Goal: Information Seeking & Learning: Compare options

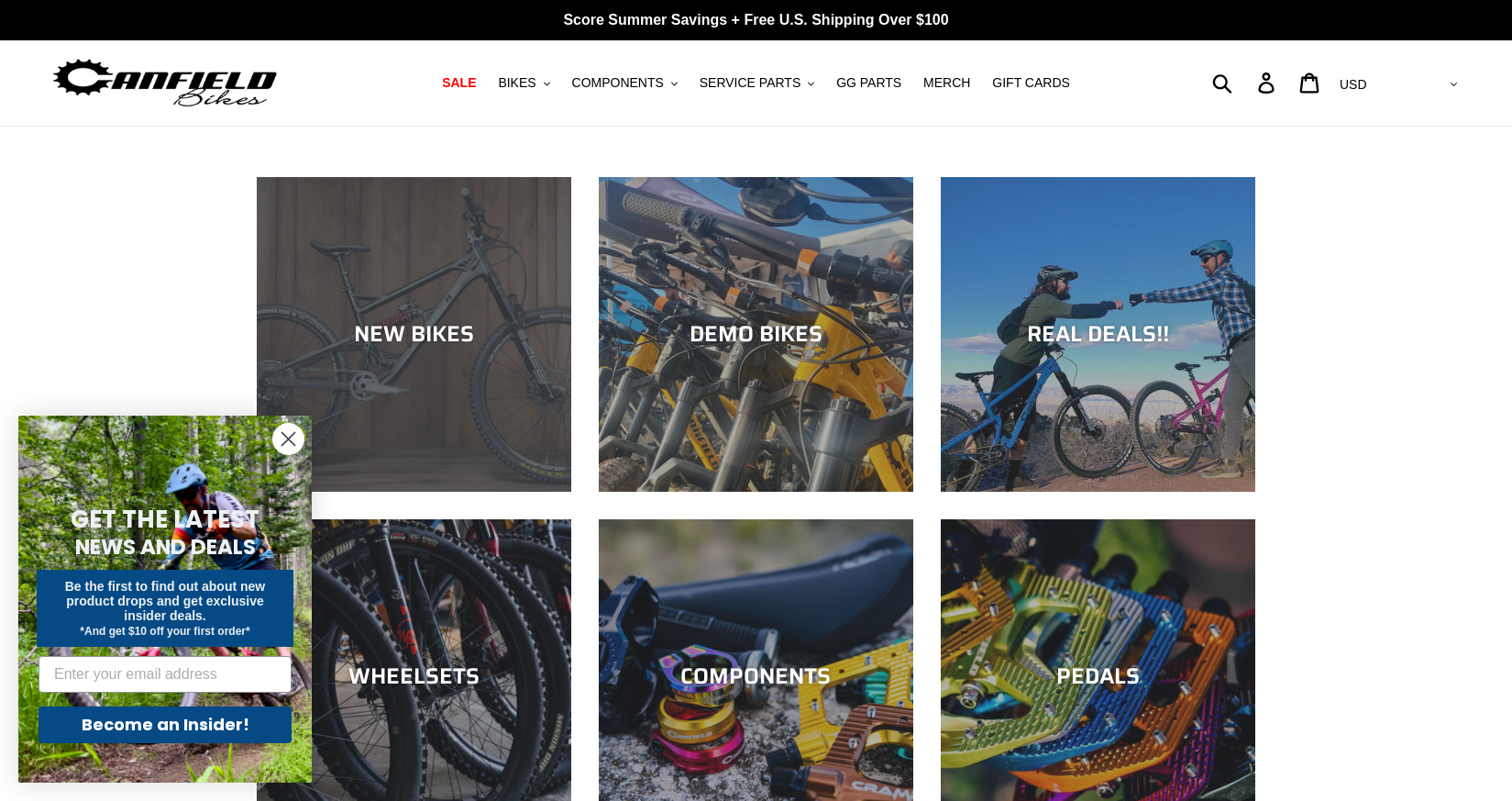
click at [420, 330] on div "NEW BIKES" at bounding box center [414, 335] width 315 height 27
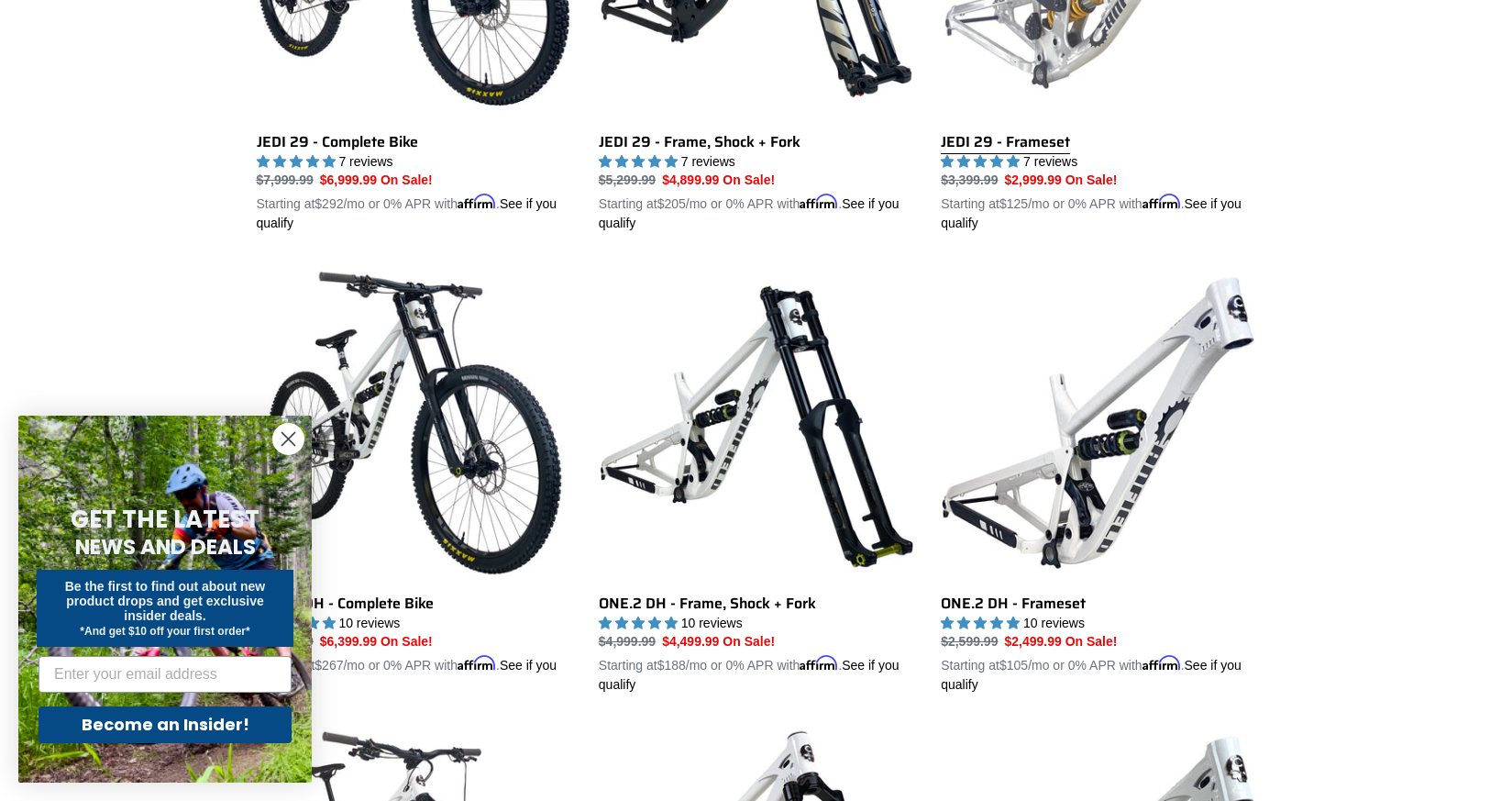
scroll to position [734, 0]
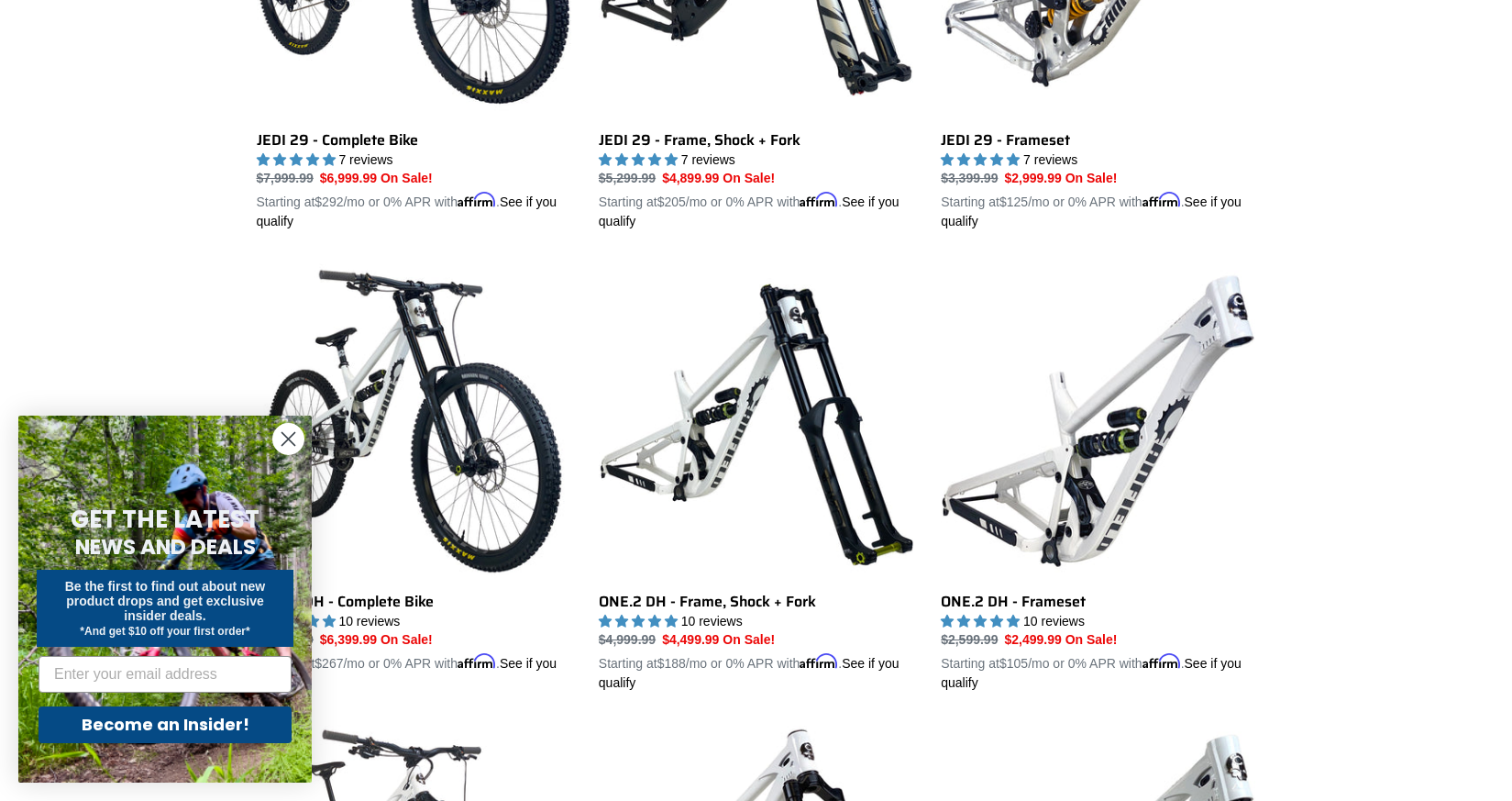
click at [285, 435] on icon "Close dialog" at bounding box center [289, 440] width 13 height 13
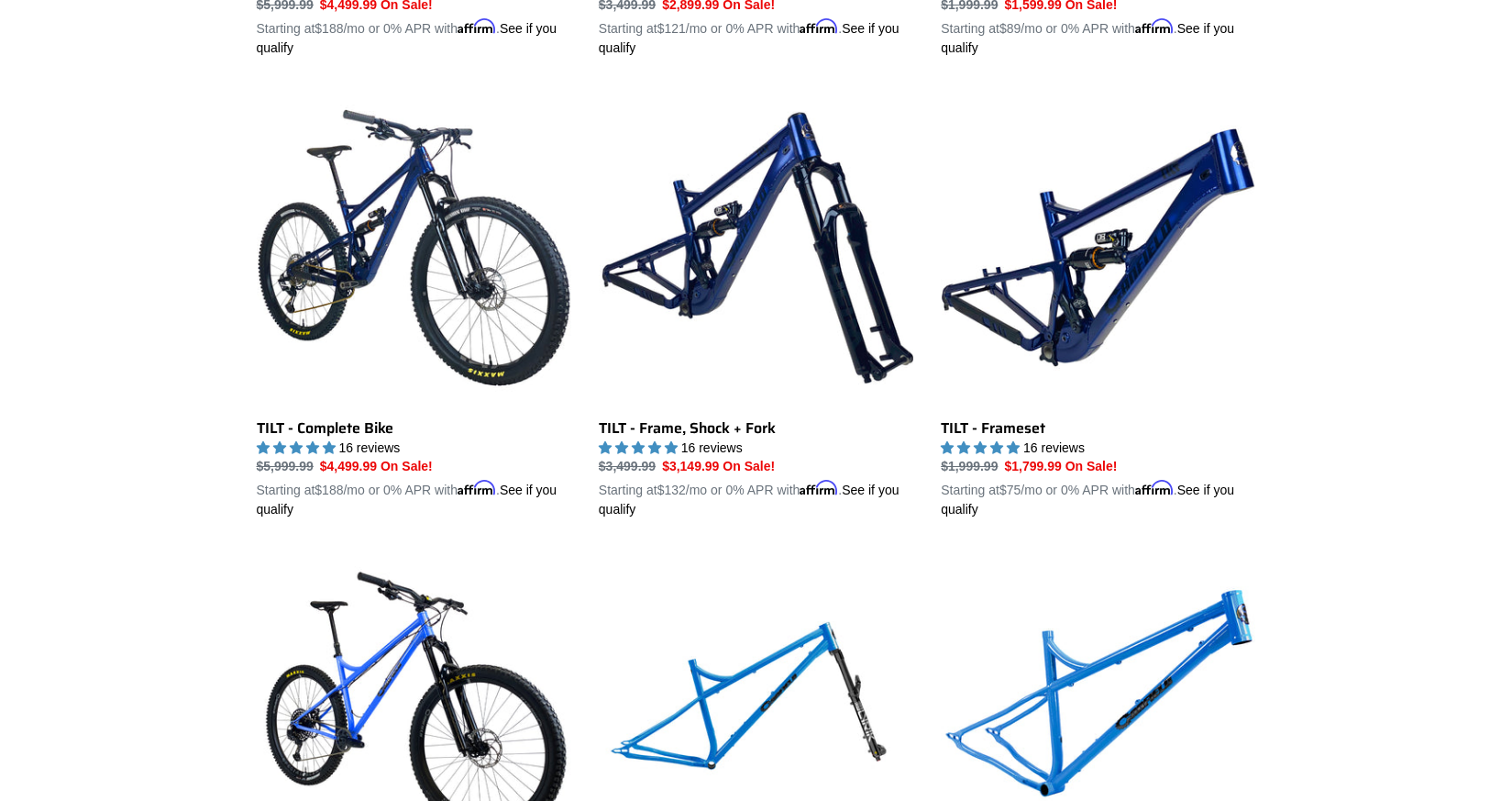
scroll to position [2293, 0]
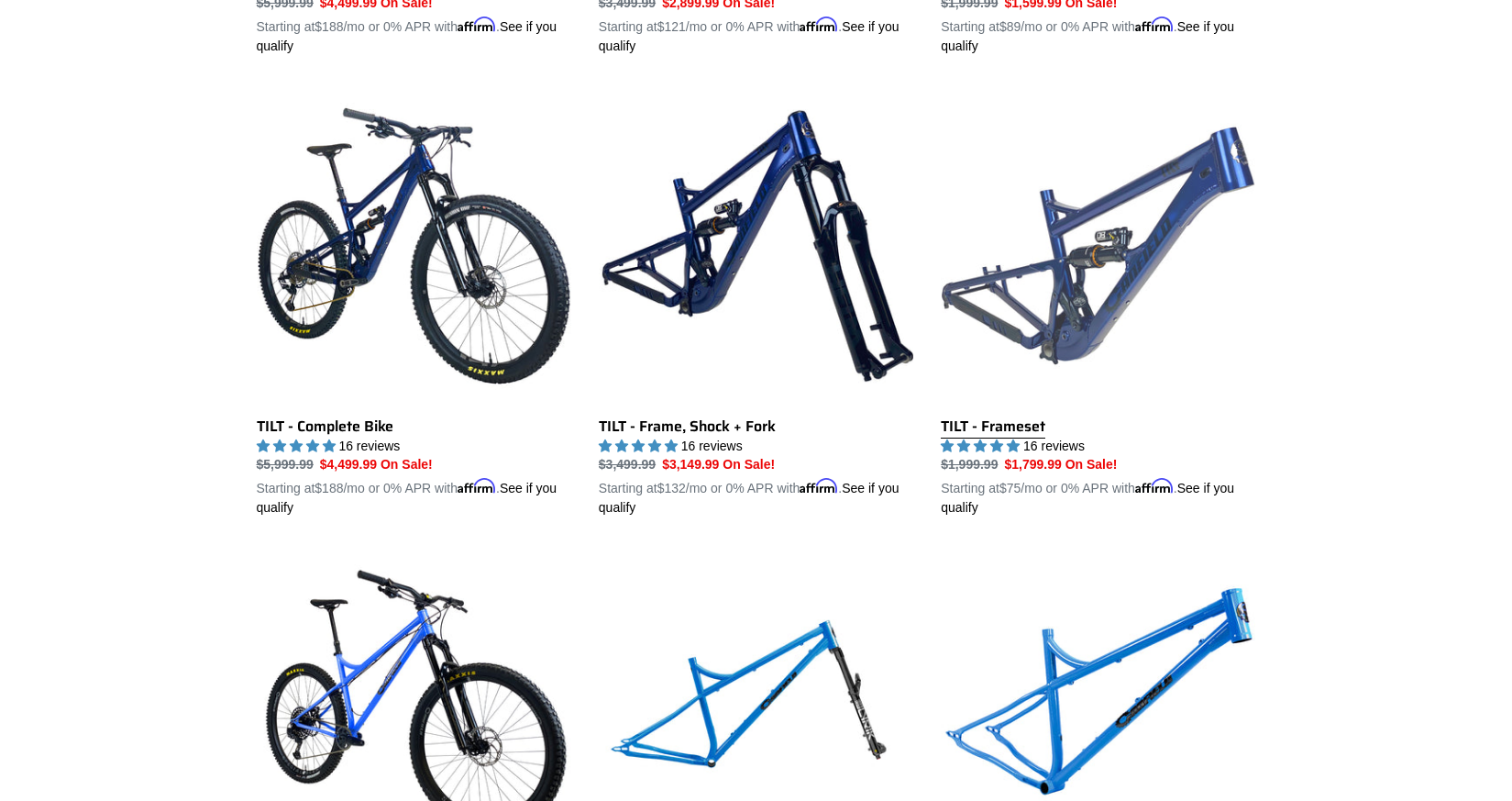
click at [1006, 421] on link "TILT - Frameset" at bounding box center [1099, 302] width 315 height 429
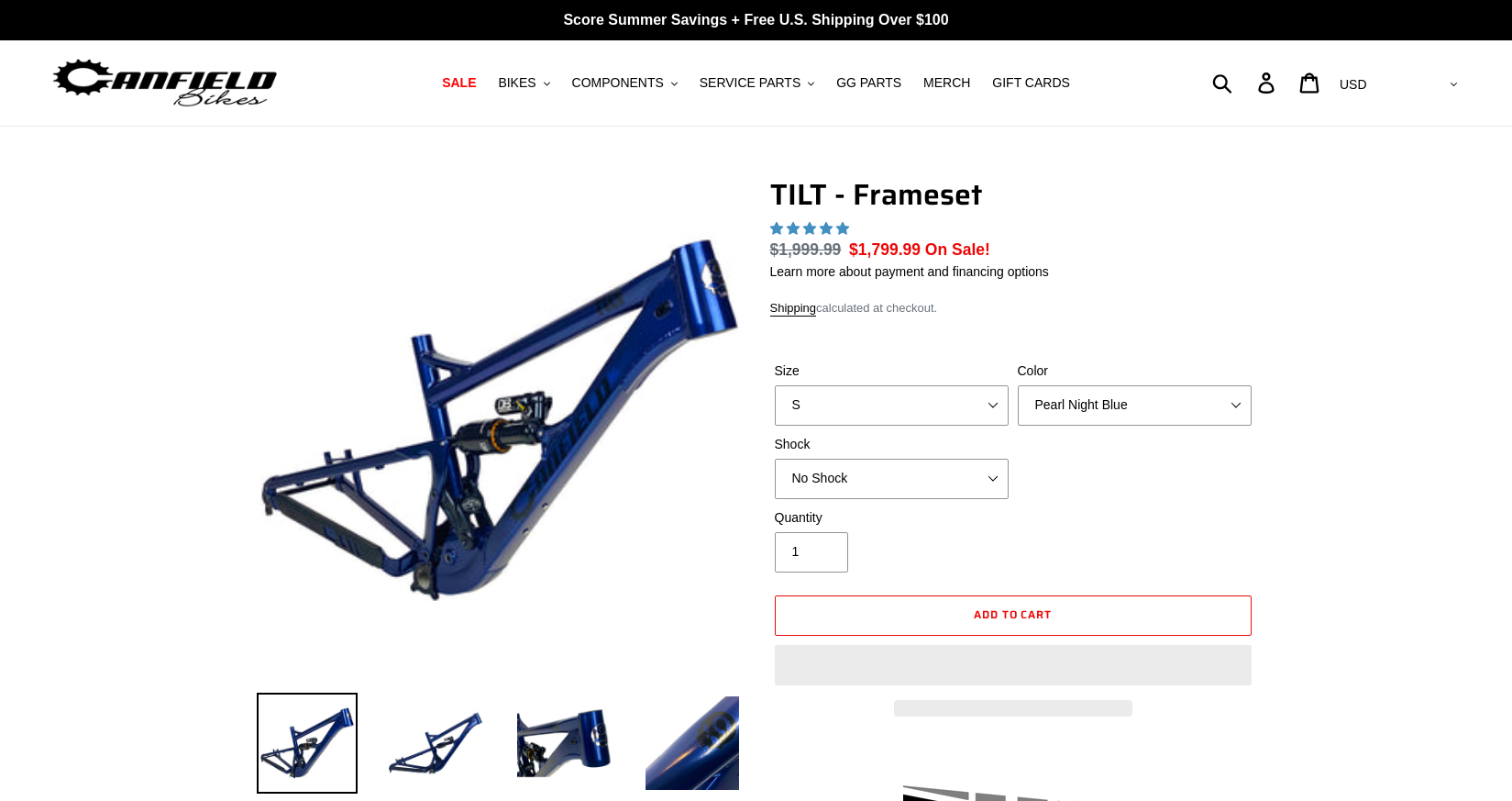
select select "highest-rating"
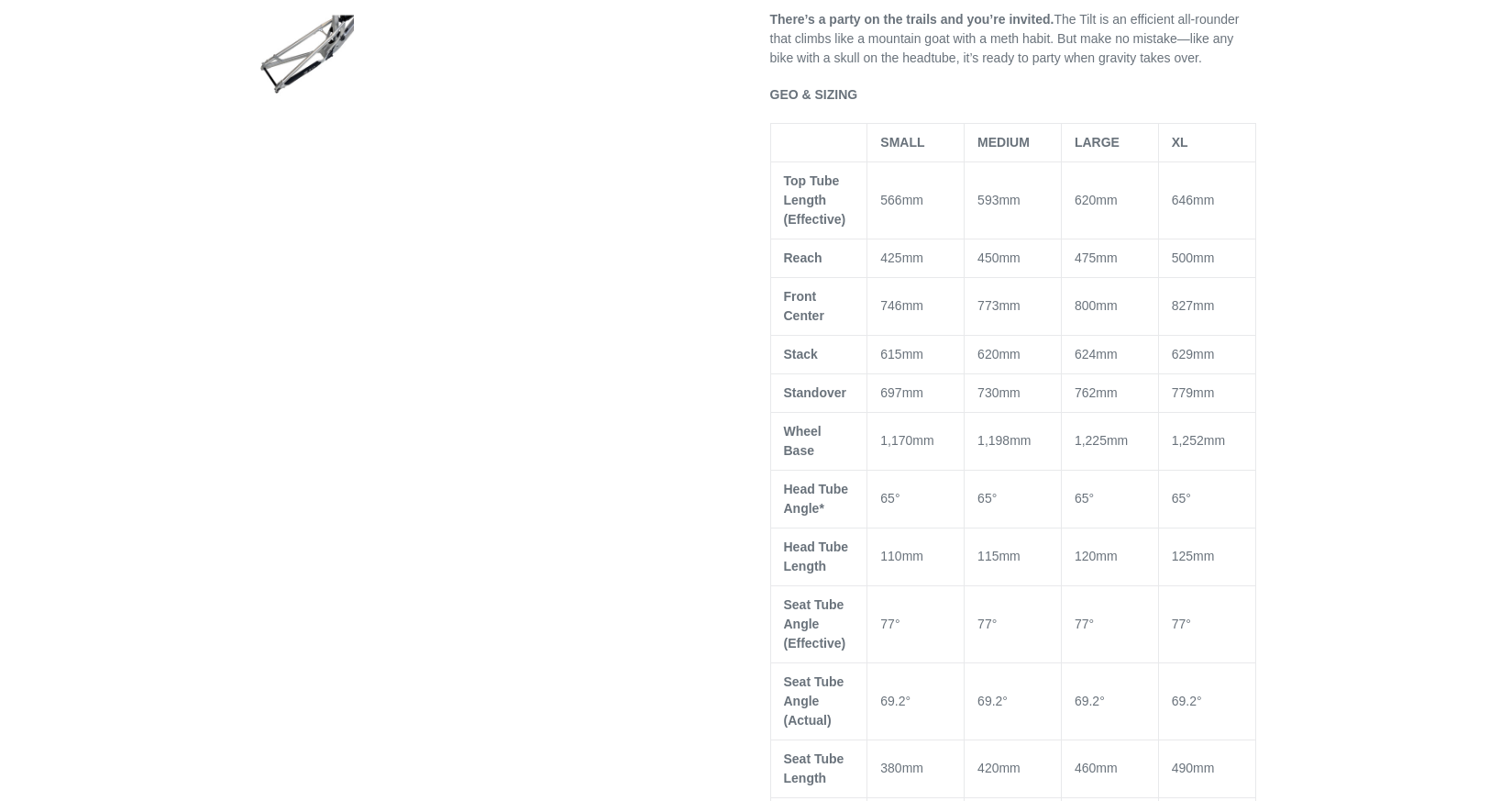
scroll to position [550, 0]
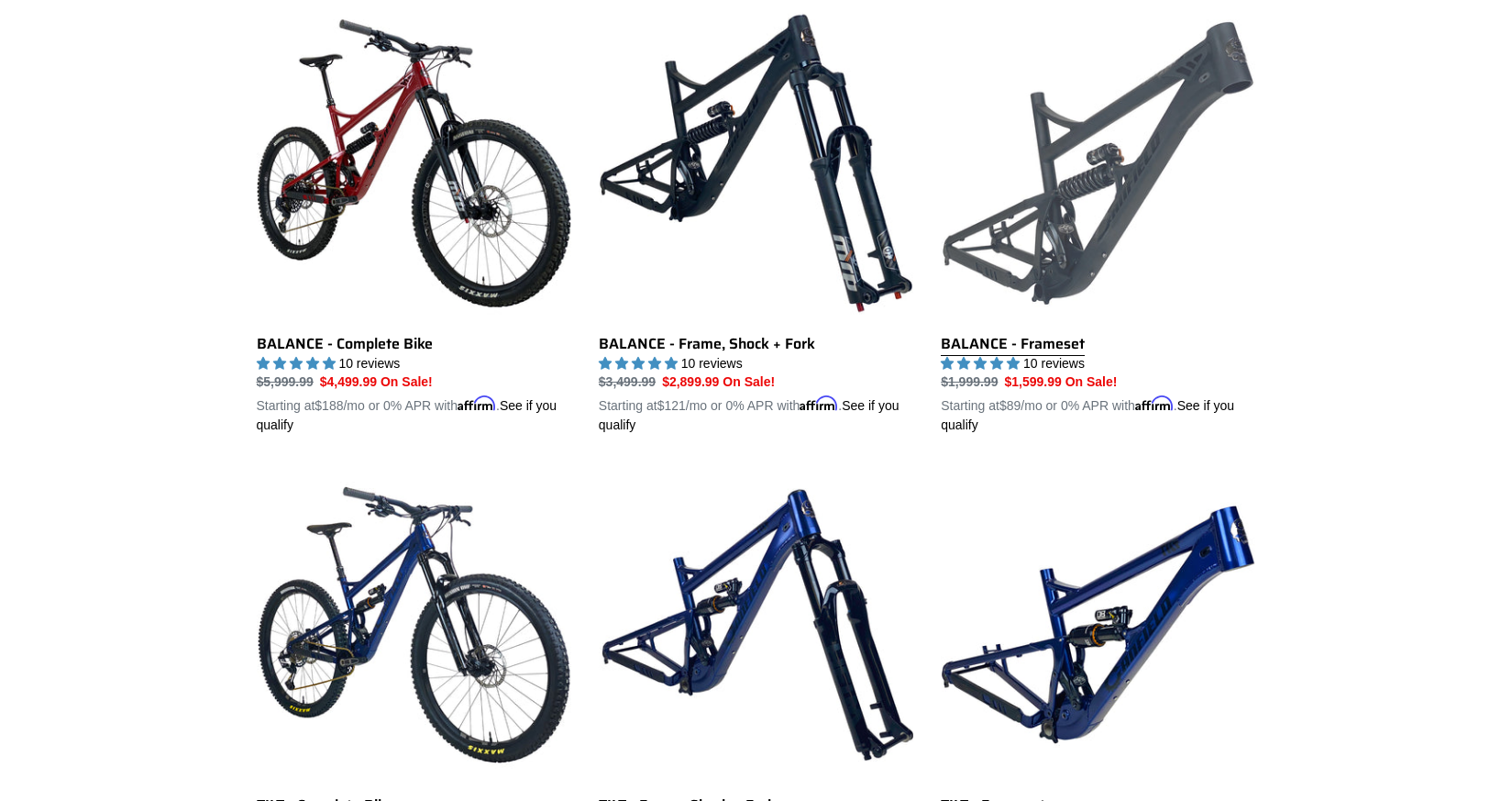
scroll to position [1911, 0]
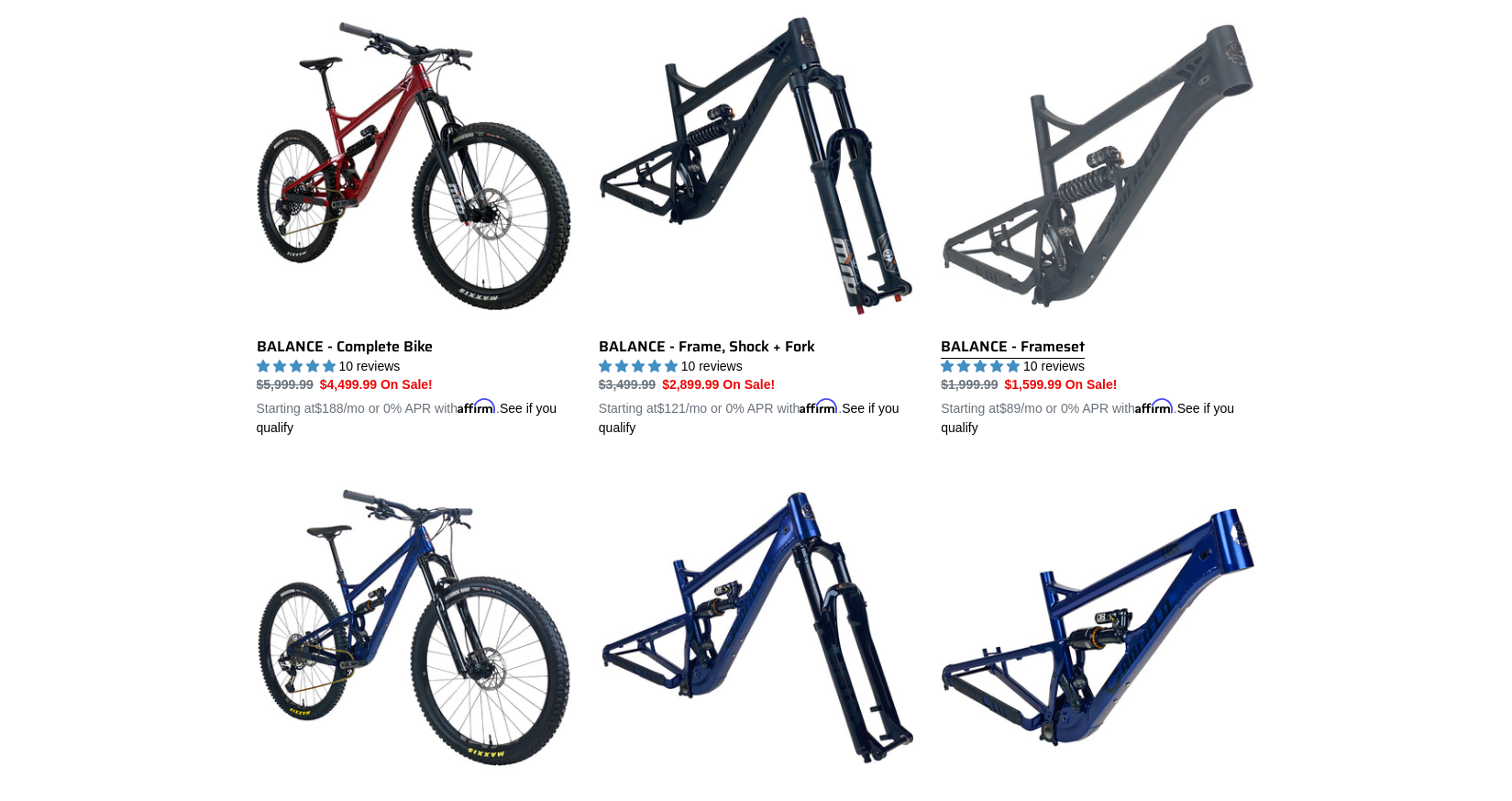
click at [1012, 345] on link "BALANCE - Frameset" at bounding box center [1099, 223] width 315 height 429
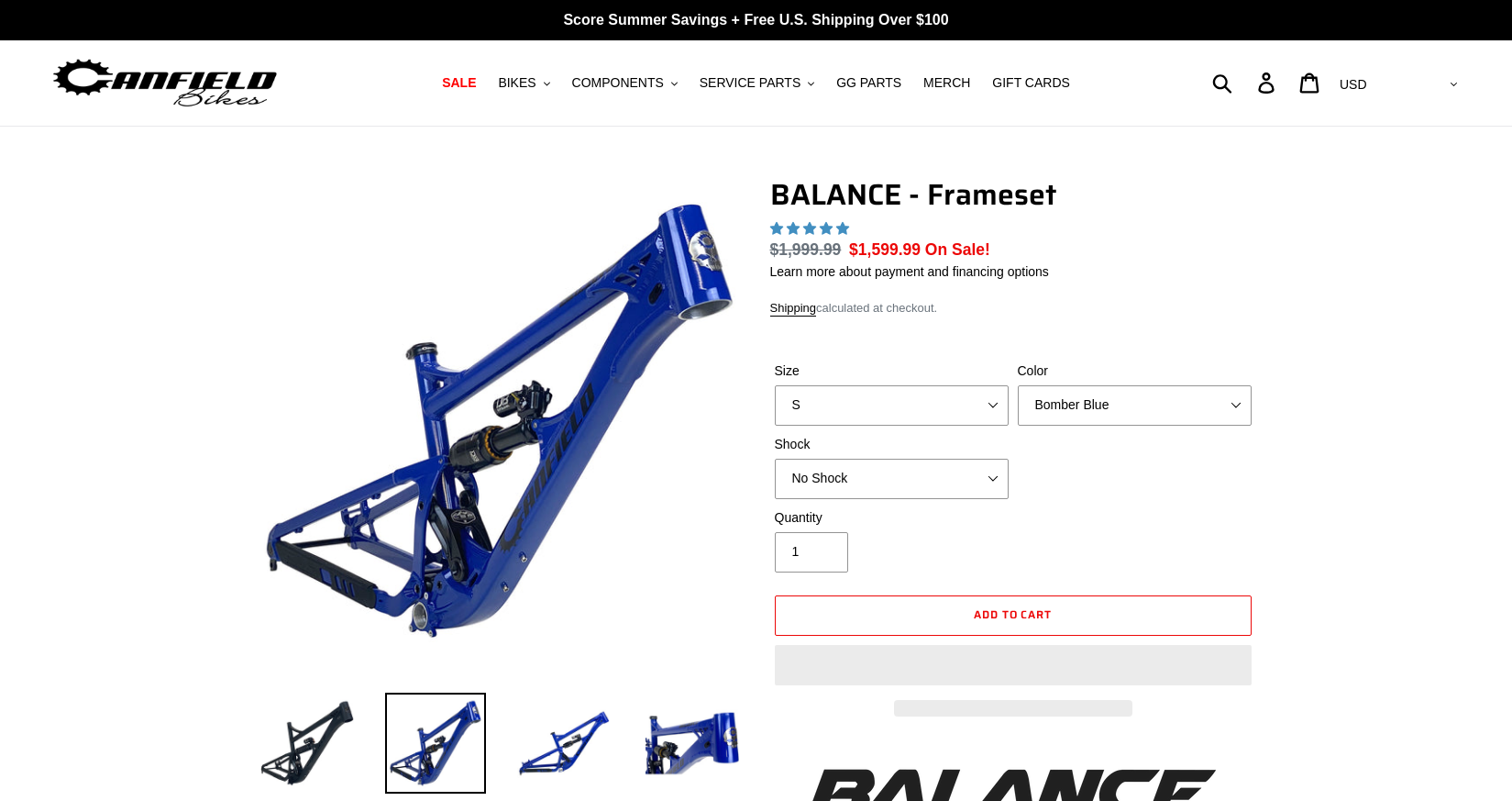
select select "highest-rating"
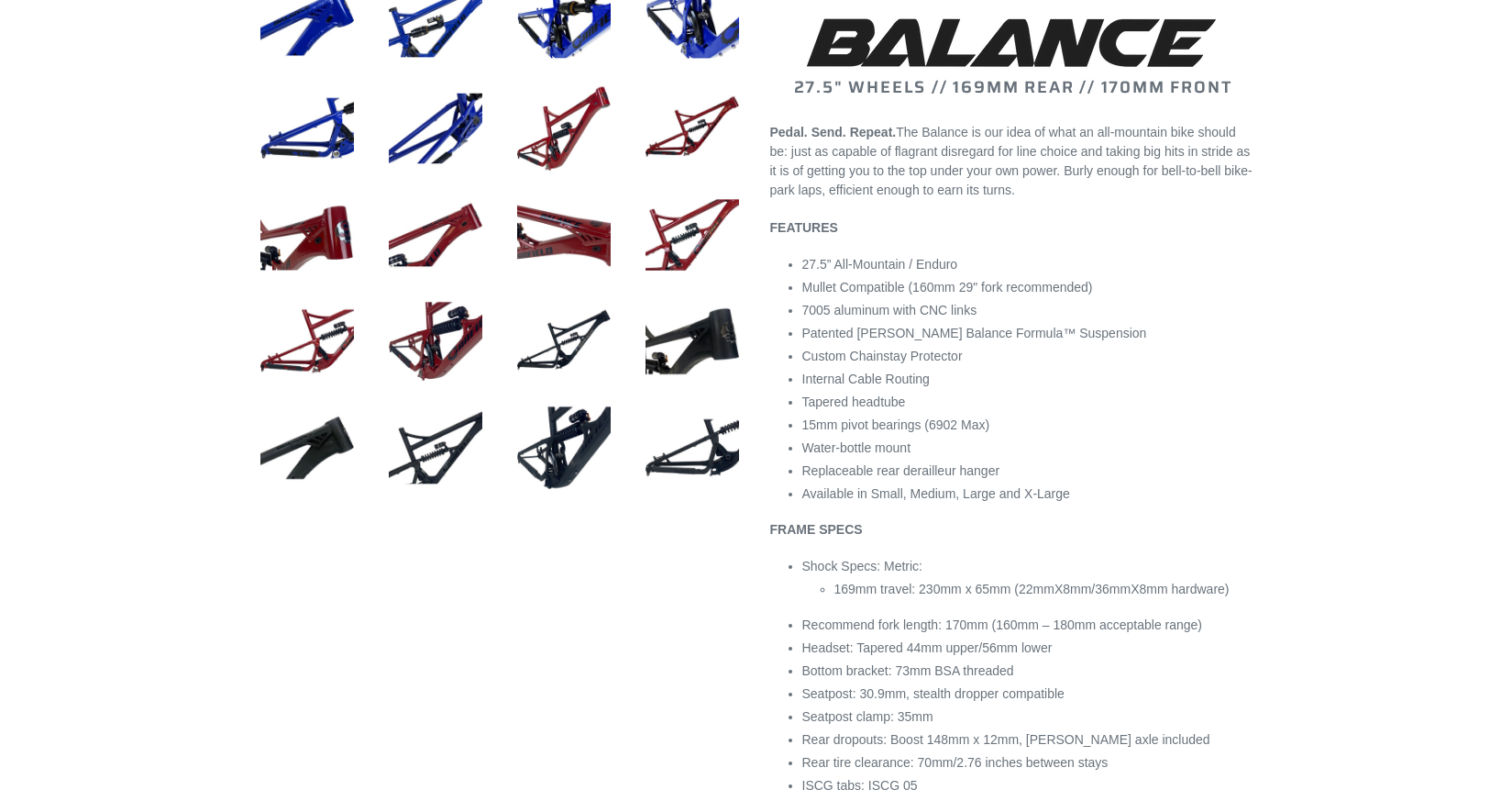
scroll to position [826, 0]
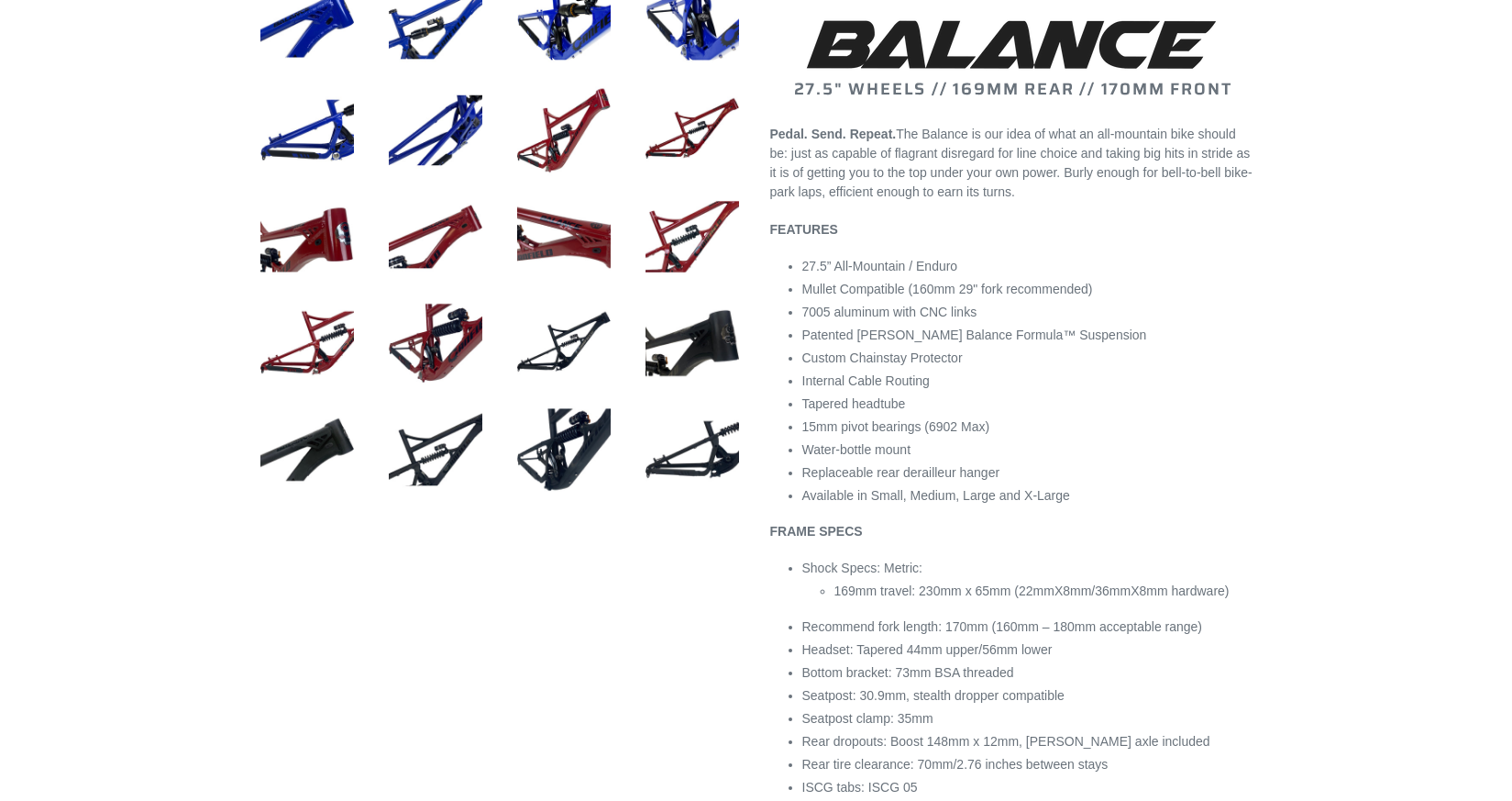
click at [1335, 428] on div at bounding box center [756, 747] width 1512 height 2791
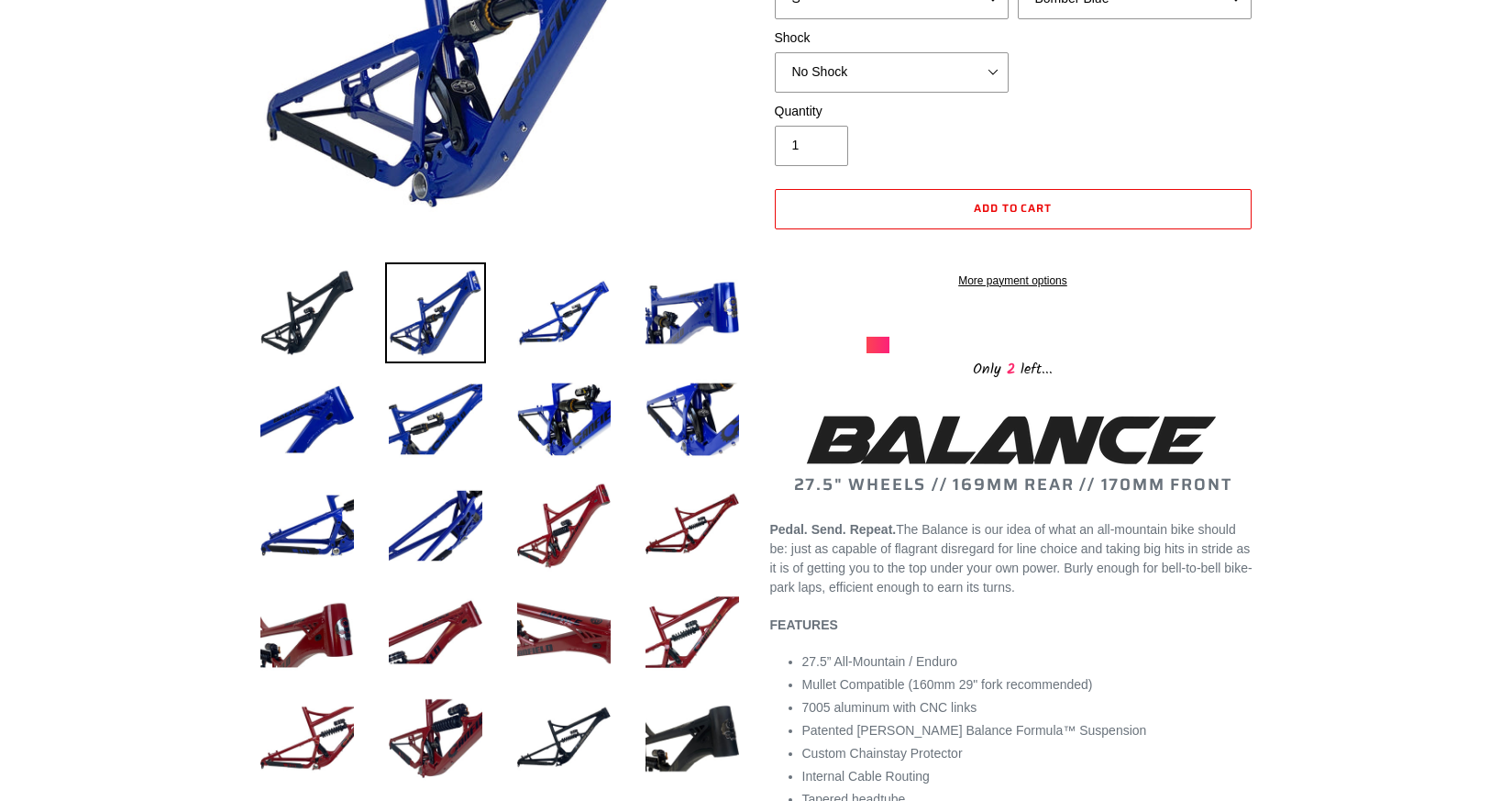
scroll to position [367, 0]
